Goal: Find specific page/section: Find specific page/section

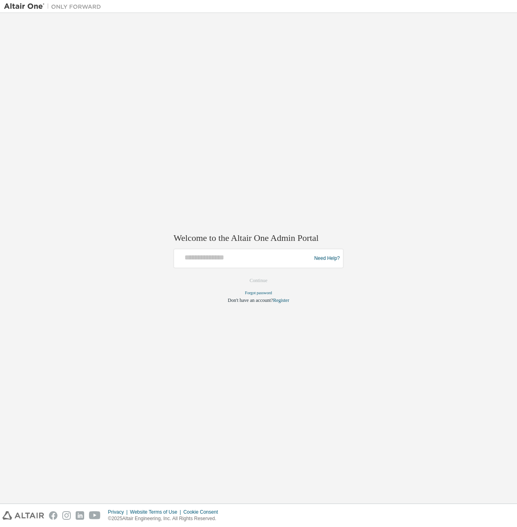
click at [224, 263] on div at bounding box center [243, 258] width 133 height 15
click at [206, 257] on input "text" at bounding box center [243, 257] width 133 height 12
type input "**********"
click at [261, 282] on button "Continue" at bounding box center [258, 281] width 35 height 12
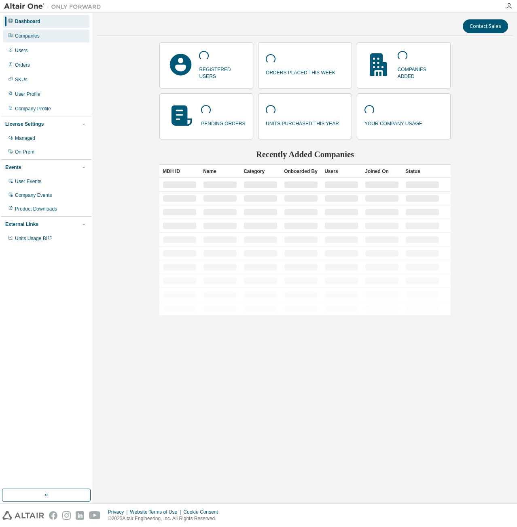
click at [46, 33] on div "Companies" at bounding box center [46, 36] width 86 height 13
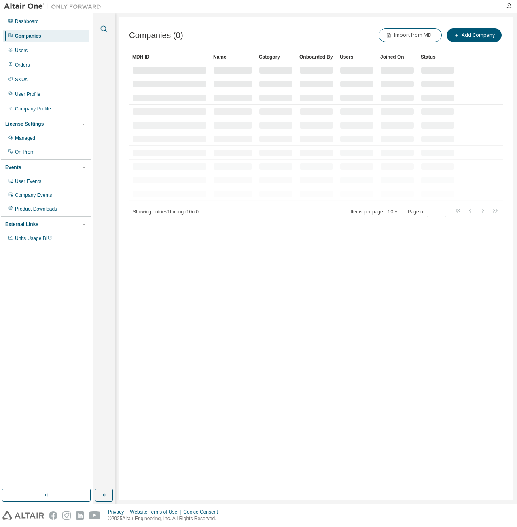
click at [102, 32] on icon "button" at bounding box center [104, 29] width 10 height 10
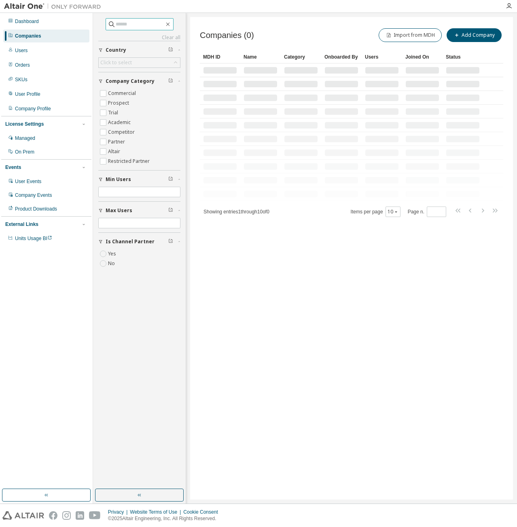
click at [138, 25] on input "text" at bounding box center [140, 24] width 48 height 8
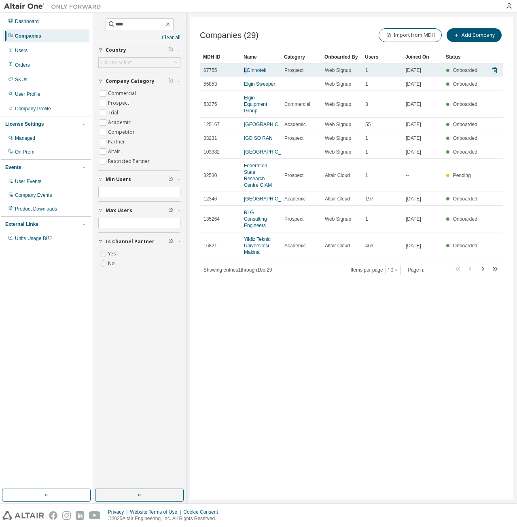
drag, startPoint x: 245, startPoint y: 71, endPoint x: 240, endPoint y: 70, distance: 5.3
click at [240, 70] on tr "67755 LGInnotek Prospect Web Signup 1 [DATE] Onboarded" at bounding box center [351, 70] width 303 height 14
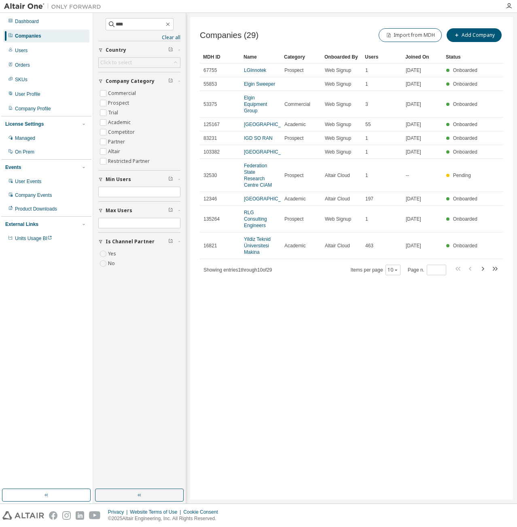
click at [305, 38] on div "Companies (29) Import from MDH Add Company" at bounding box center [351, 35] width 303 height 17
click at [146, 23] on input "****" at bounding box center [140, 24] width 48 height 8
type input "*"
type input "****"
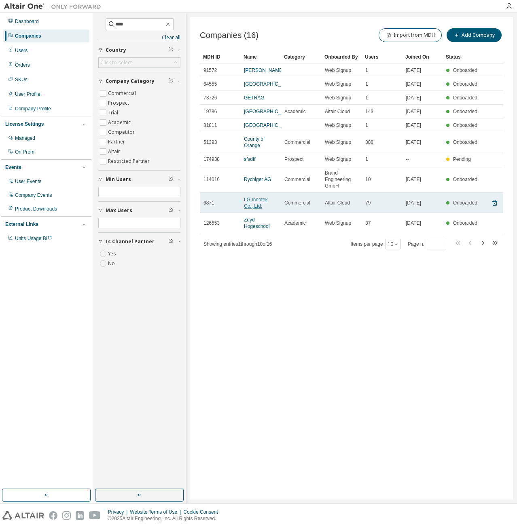
click at [260, 209] on link "LG Innotek Co., Ltd." at bounding box center [256, 203] width 24 height 12
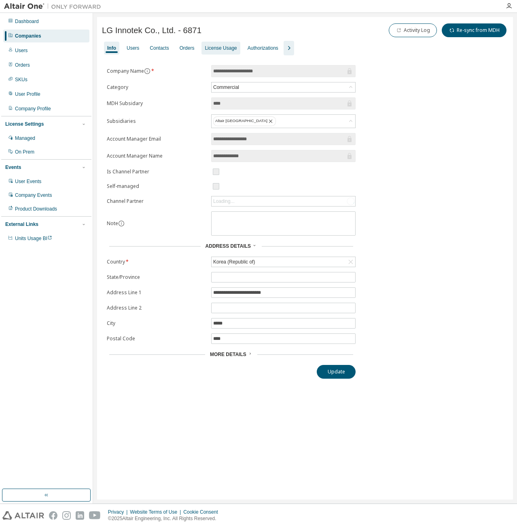
click at [220, 46] on div "License Usage" at bounding box center [221, 48] width 32 height 6
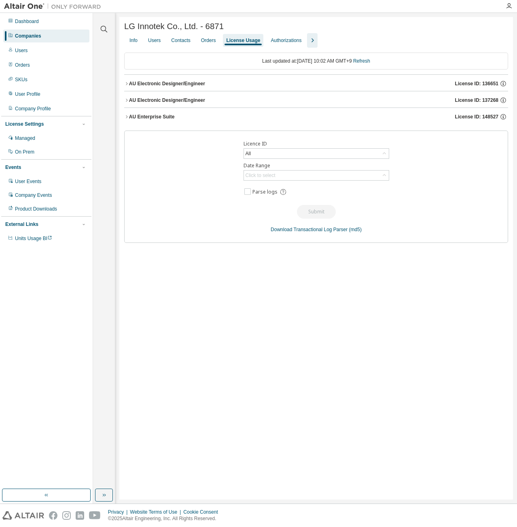
click at [283, 123] on button "AU Enterprise Suite License ID: 148527" at bounding box center [316, 117] width 384 height 18
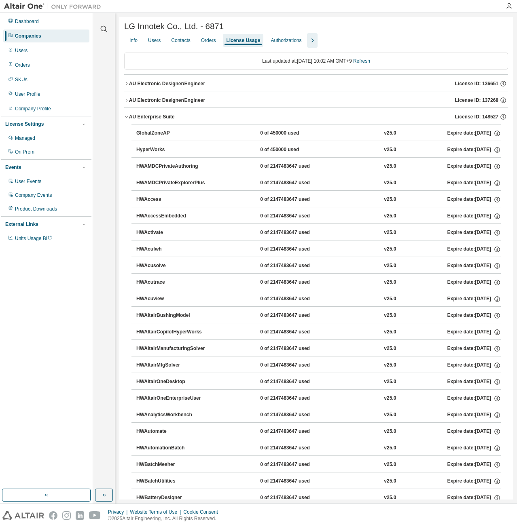
click at [309, 42] on icon "button" at bounding box center [312, 41] width 10 height 10
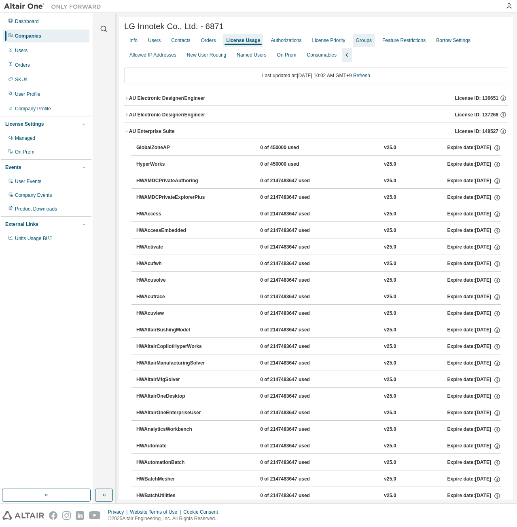
click at [365, 40] on div "Groups" at bounding box center [364, 40] width 16 height 6
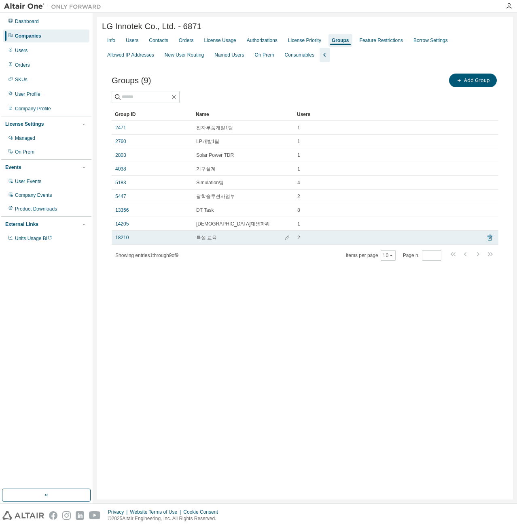
click at [173, 240] on div "18210" at bounding box center [152, 237] width 74 height 6
click at [123, 240] on link "18210" at bounding box center [121, 237] width 13 height 6
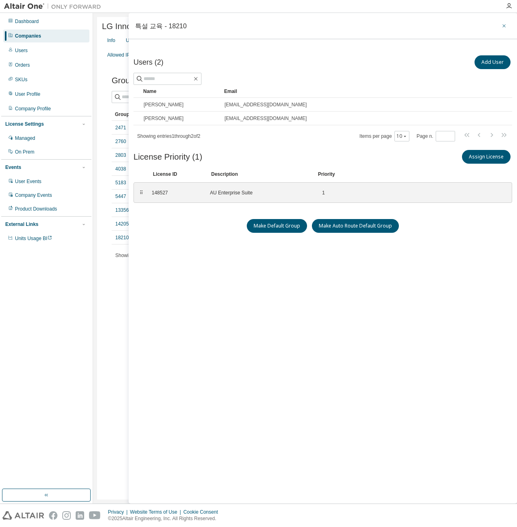
click at [504, 25] on icon "button" at bounding box center [504, 26] width 6 height 6
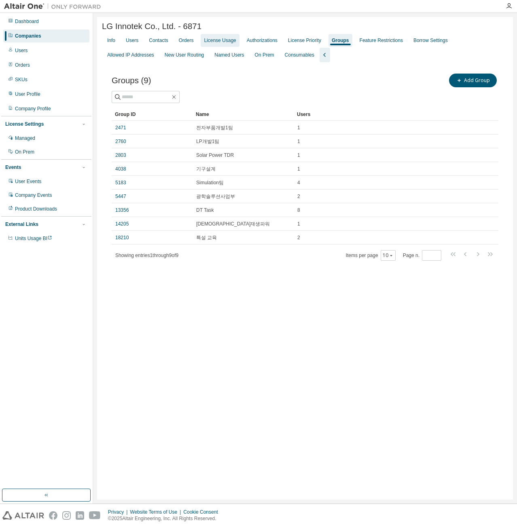
click at [213, 42] on div "License Usage" at bounding box center [220, 40] width 32 height 6
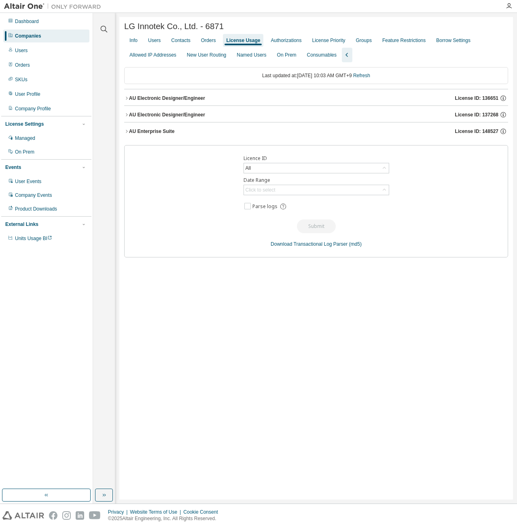
click at [246, 132] on div "AU Enterprise Suite License ID: 148527" at bounding box center [318, 131] width 379 height 7
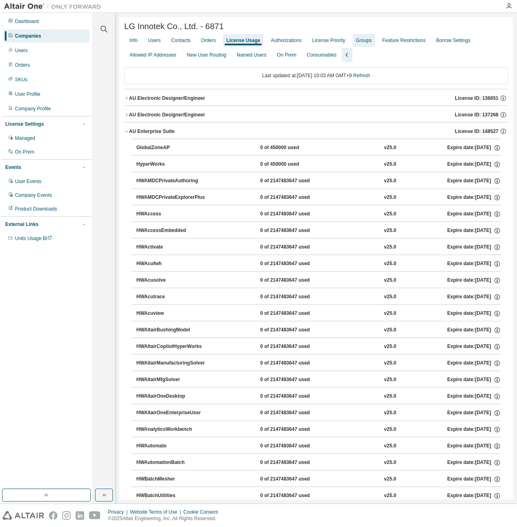
click at [363, 41] on div "Groups" at bounding box center [364, 40] width 16 height 6
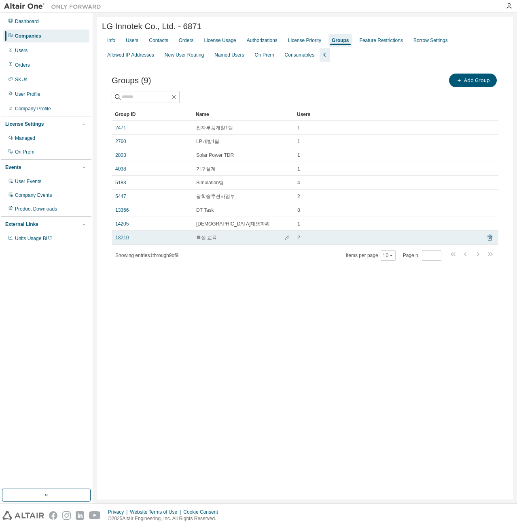
click at [124, 239] on link "18210" at bounding box center [121, 237] width 13 height 6
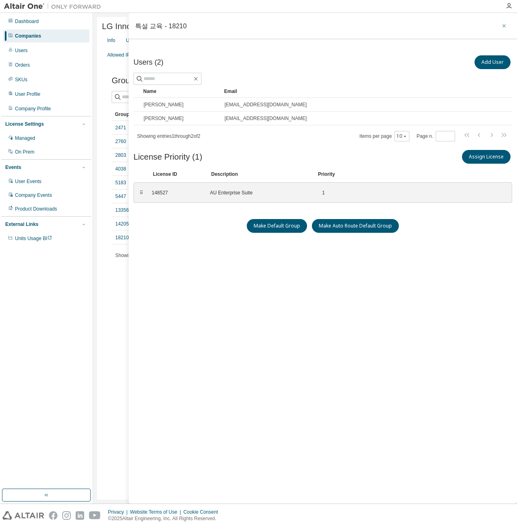
click at [508, 25] on button "button" at bounding box center [503, 25] width 13 height 13
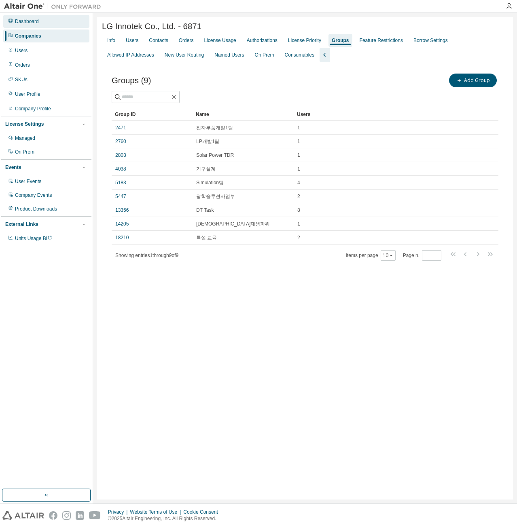
click at [60, 25] on div "Dashboard" at bounding box center [46, 21] width 86 height 13
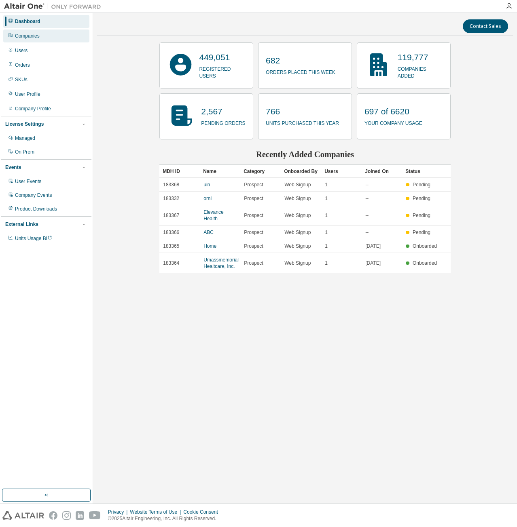
click at [60, 40] on div "Companies" at bounding box center [46, 36] width 86 height 13
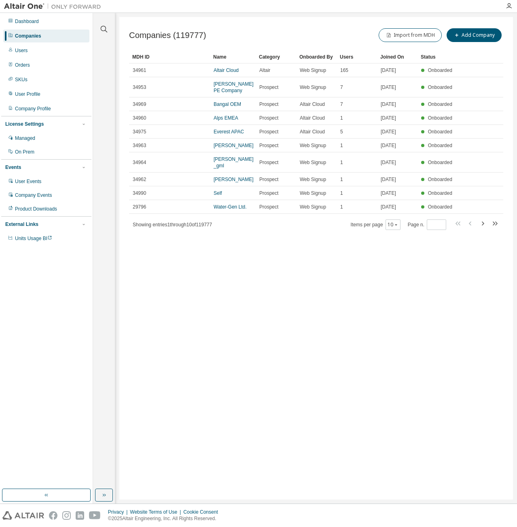
click at [98, 31] on div at bounding box center [103, 24] width 19 height 20
click at [103, 30] on icon "button" at bounding box center [104, 29] width 10 height 10
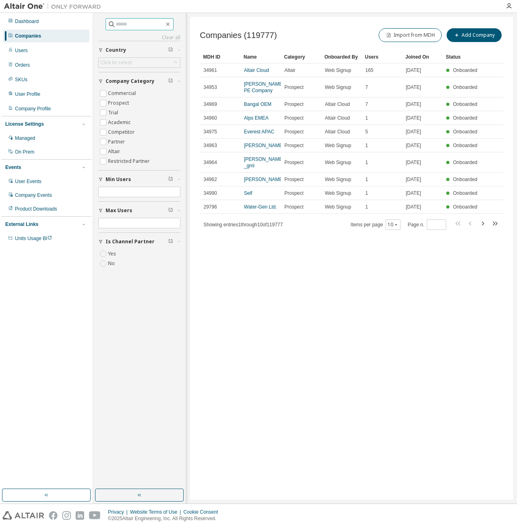
click at [132, 28] on span at bounding box center [139, 24] width 68 height 12
click at [130, 25] on input "text" at bounding box center [140, 24] width 48 height 8
type input "****"
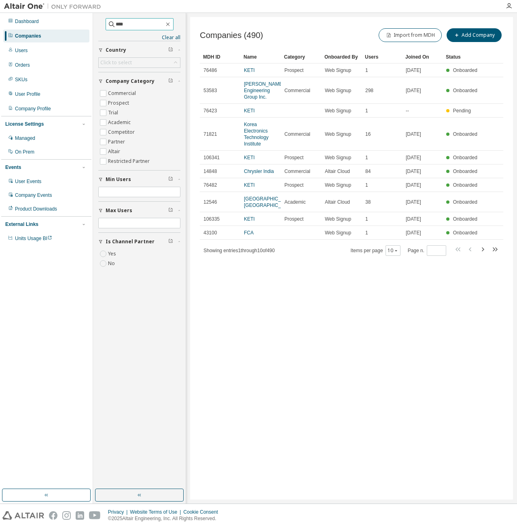
click at [140, 25] on input "****" at bounding box center [140, 24] width 48 height 8
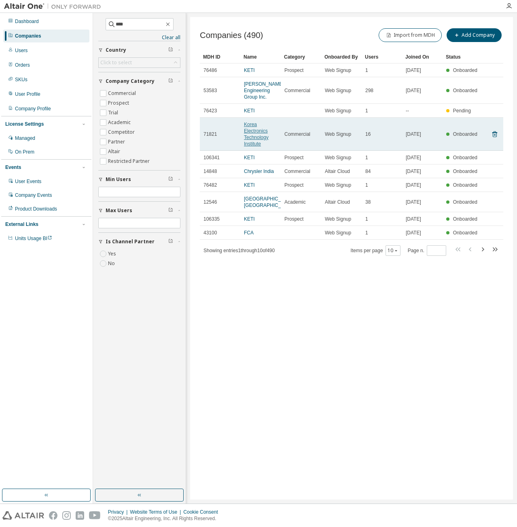
click at [251, 128] on link "Korea Electronics Technology Institute" at bounding box center [256, 134] width 25 height 25
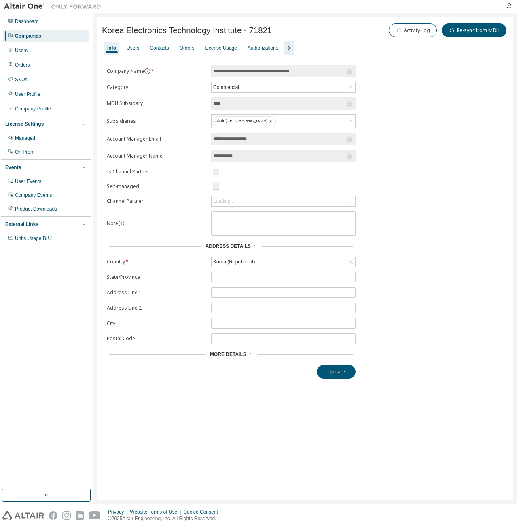
click at [289, 48] on icon "button" at bounding box center [289, 48] width 10 height 10
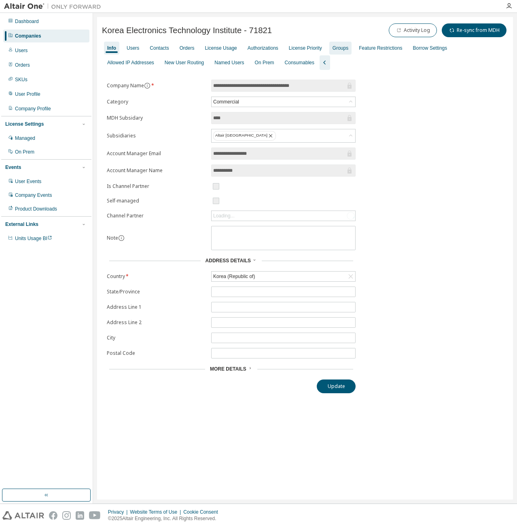
click at [338, 47] on div "Groups" at bounding box center [340, 48] width 16 height 6
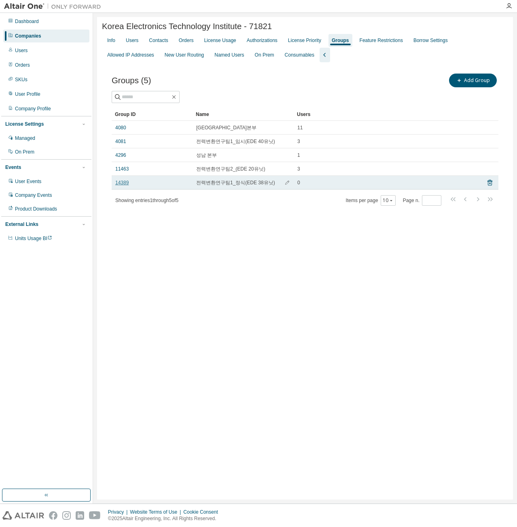
click at [128, 185] on link "14389" at bounding box center [121, 182] width 13 height 6
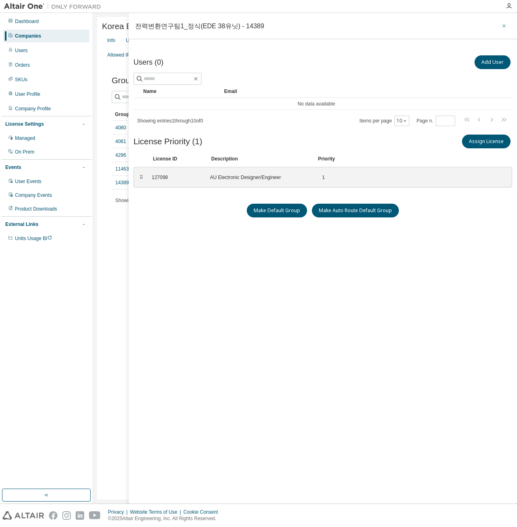
click at [507, 22] on button "button" at bounding box center [503, 25] width 13 height 13
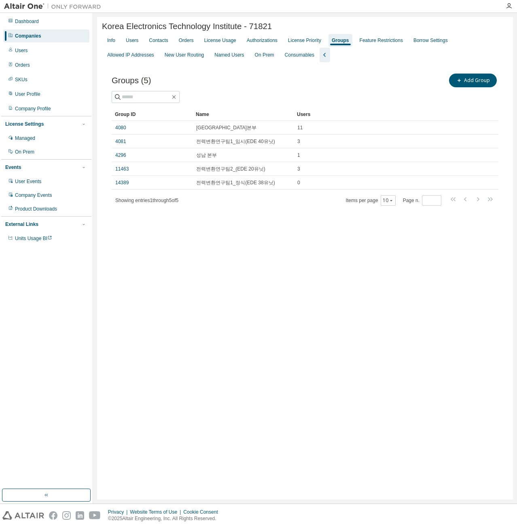
click at [319, 257] on div "Korea Electronics Technology Institute - 71821 Clear Load Save Save As Field Op…" at bounding box center [304, 258] width 415 height 483
click at [52, 22] on div "Dashboard" at bounding box center [46, 21] width 86 height 13
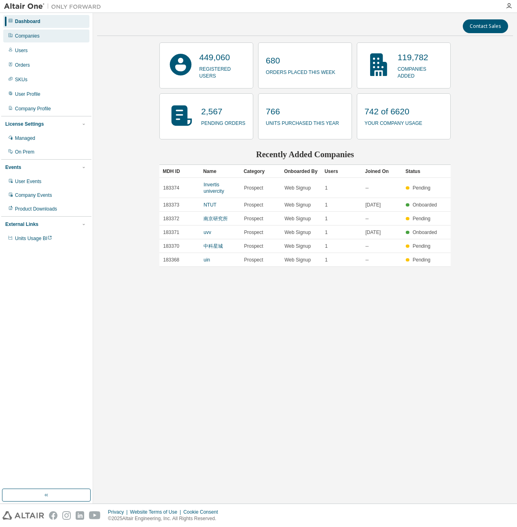
click at [48, 38] on div "Companies" at bounding box center [46, 36] width 86 height 13
